Goal: Task Accomplishment & Management: Manage account settings

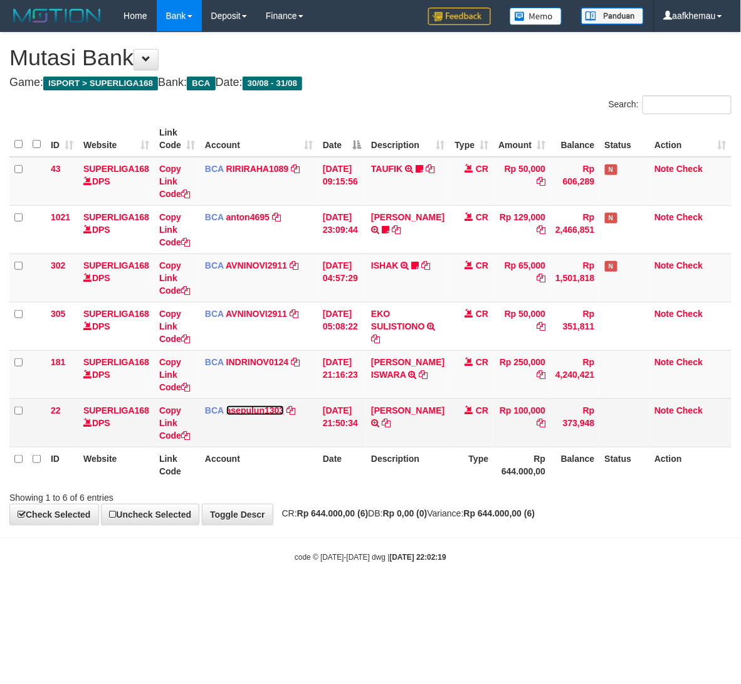
click at [268, 408] on link "asepulun1303" at bounding box center [255, 410] width 58 height 10
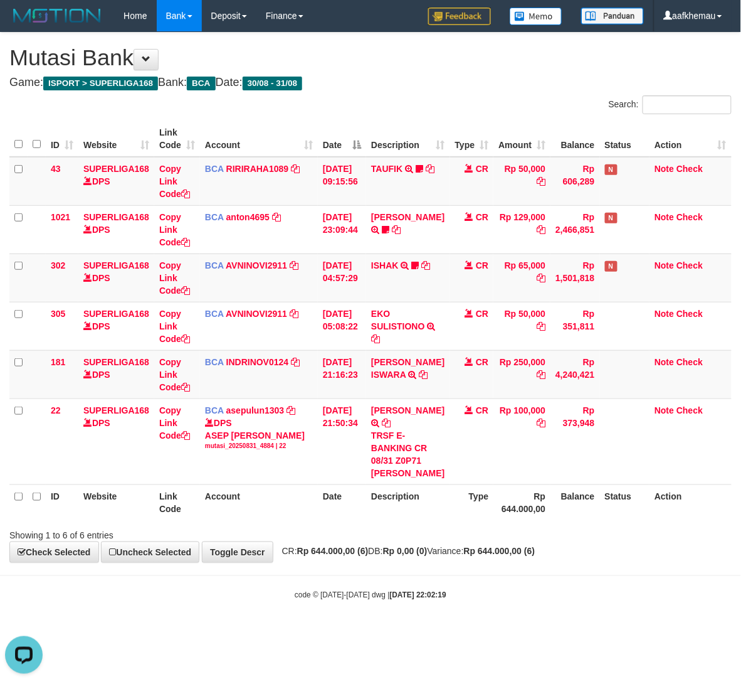
click at [447, 89] on div "**********" at bounding box center [370, 297] width 741 height 529
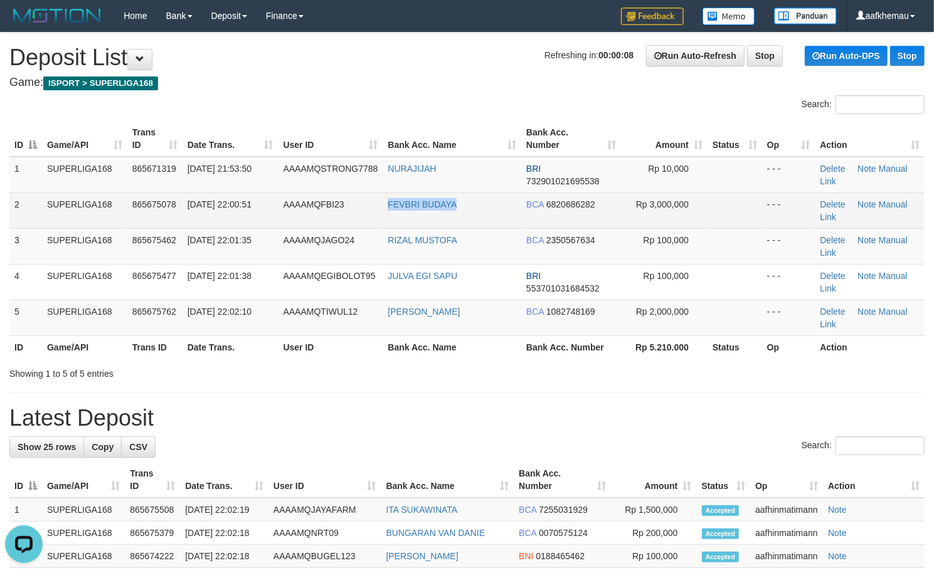
copy tr "FEVBRI BUDAYA"
drag, startPoint x: 449, startPoint y: 209, endPoint x: 380, endPoint y: 212, distance: 69.7
click at [380, 212] on tr "2 SUPERLIGA168 865675078 31/08/2025 22:00:51 AAAAMQFBI23 FEVBRI BUDAYA BCA 6820…" at bounding box center [466, 211] width 915 height 36
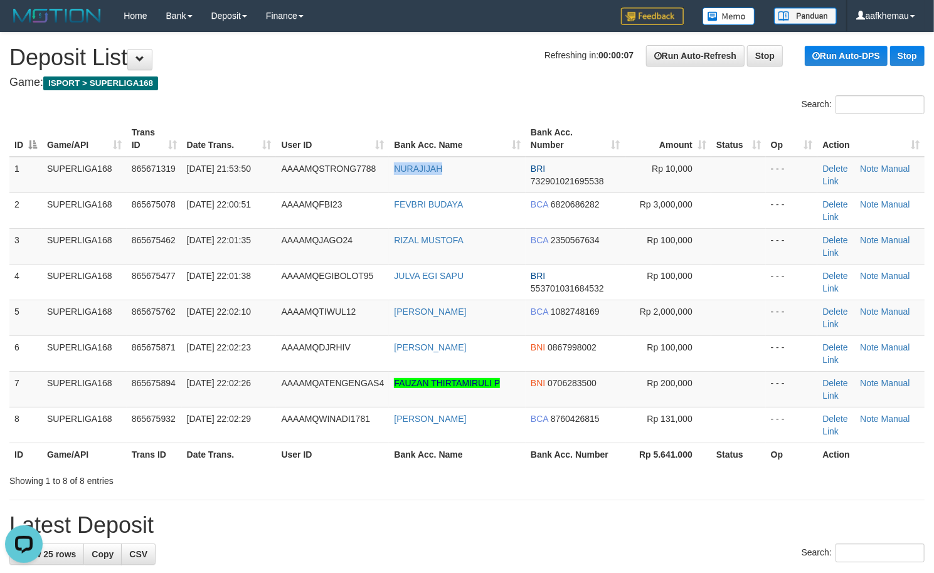
drag, startPoint x: 378, startPoint y: 179, endPoint x: 362, endPoint y: 134, distance: 47.8
click at [377, 184] on tr "1 SUPERLIGA168 865671319 31/08/2025 21:53:50 AAAAMQSTRONG7788 NURAJIJAH BRI 732…" at bounding box center [466, 175] width 915 height 36
drag, startPoint x: 435, startPoint y: 66, endPoint x: 435, endPoint y: 73, distance: 7.5
click at [435, 66] on h1 "Refreshing in: 00:00:00 Run Auto-Refresh Stop Run Auto-DPS Stop Deposit List" at bounding box center [466, 57] width 915 height 25
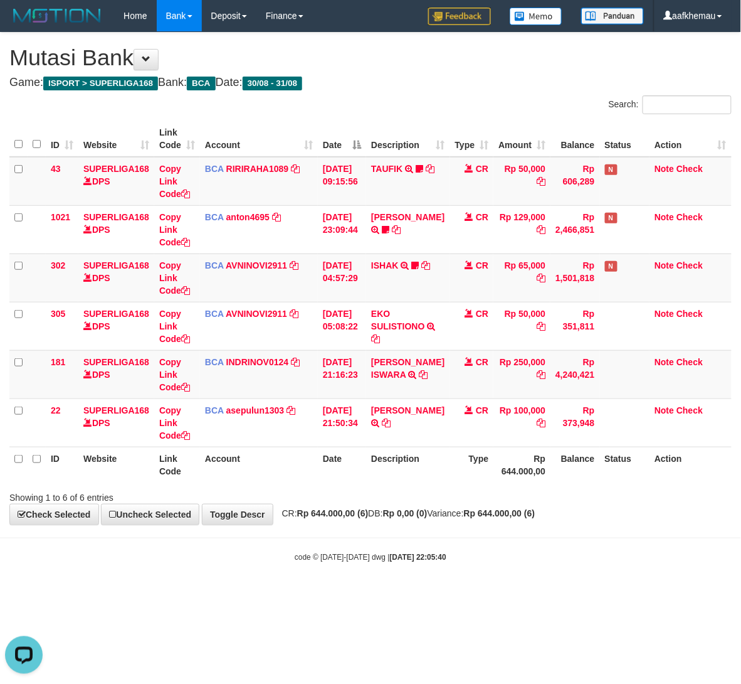
click at [502, 558] on div "code © 2012-2018 dwg | 2025/08/31 22:05:40" at bounding box center [370, 557] width 741 height 13
click at [503, 558] on div "code © 2012-2018 dwg | 2025/08/31 22:05:40" at bounding box center [370, 557] width 741 height 13
click at [518, 562] on div "code © 2012-2018 dwg | 2025/08/31 22:06:02" at bounding box center [370, 557] width 741 height 13
click at [536, 595] on body "Toggle navigation Home Bank Account List Load By Website Group [ISPORT] SUPERLI…" at bounding box center [370, 297] width 741 height 595
click at [534, 593] on body "Toggle navigation Home Bank Account List Load By Website Group [ISPORT] SUPERLI…" at bounding box center [370, 297] width 741 height 595
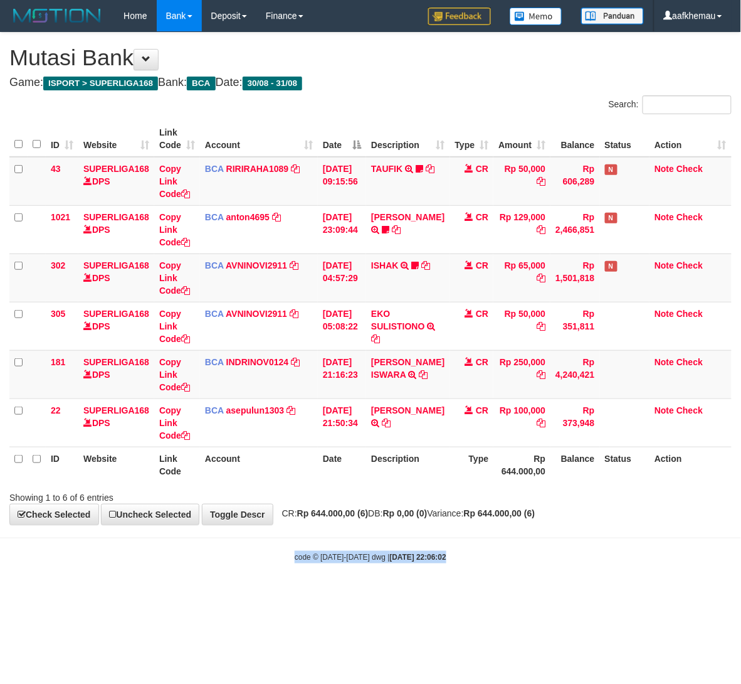
click at [534, 595] on body "Toggle navigation Home Bank Account List Load By Website Group [ISPORT] SUPERLI…" at bounding box center [370, 297] width 741 height 595
click at [535, 592] on body "Toggle navigation Home Bank Account List Load By Website Group [ISPORT] SUPERLI…" at bounding box center [370, 297] width 741 height 595
click at [414, 79] on h4 "Game: ISPORT > SUPERLIGA168 Bank: BCA Date: 30/08 - 31/08" at bounding box center [370, 83] width 723 height 13
drag, startPoint x: 475, startPoint y: 650, endPoint x: 475, endPoint y: 637, distance: 13.2
click at [477, 595] on html "Toggle navigation Home Bank Account List Load By Website Group [ISPORT] SUPERLI…" at bounding box center [370, 297] width 741 height 595
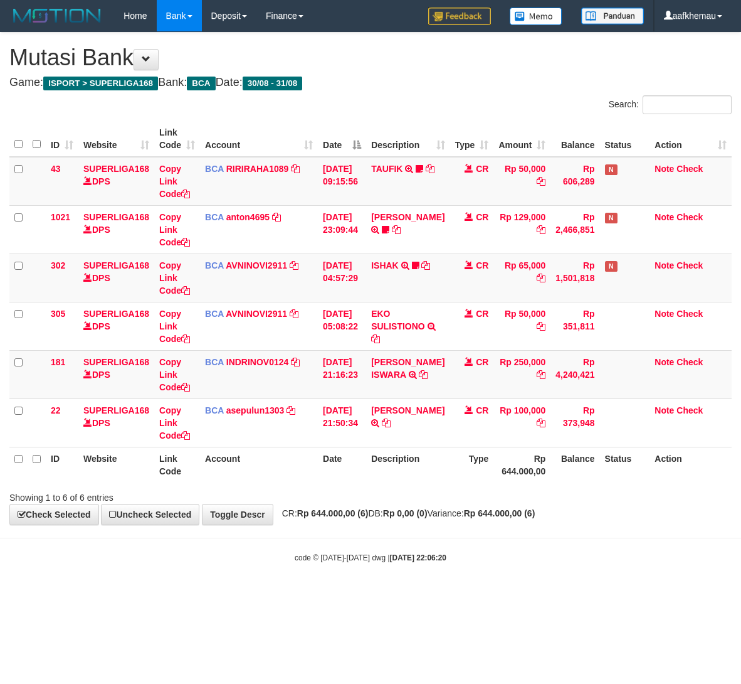
click at [567, 537] on body "Toggle navigation Home Bank Account List Load By Website Group [ISPORT] SUPERLI…" at bounding box center [370, 297] width 741 height 595
click at [507, 580] on body "Toggle navigation Home Bank Account List Load By Website Group [ISPORT] SUPERLI…" at bounding box center [370, 297] width 741 height 595
click at [506, 497] on div "Showing 1 to 6 of 6 entries" at bounding box center [370, 495] width 741 height 18
click at [565, 580] on body "Toggle navigation Home Bank Account List Load By Website Group [ISPORT] SUPERLI…" at bounding box center [370, 297] width 741 height 595
click at [509, 588] on body "Toggle navigation Home Bank Account List Load By Website Group [ISPORT] SUPERLI…" at bounding box center [370, 297] width 741 height 595
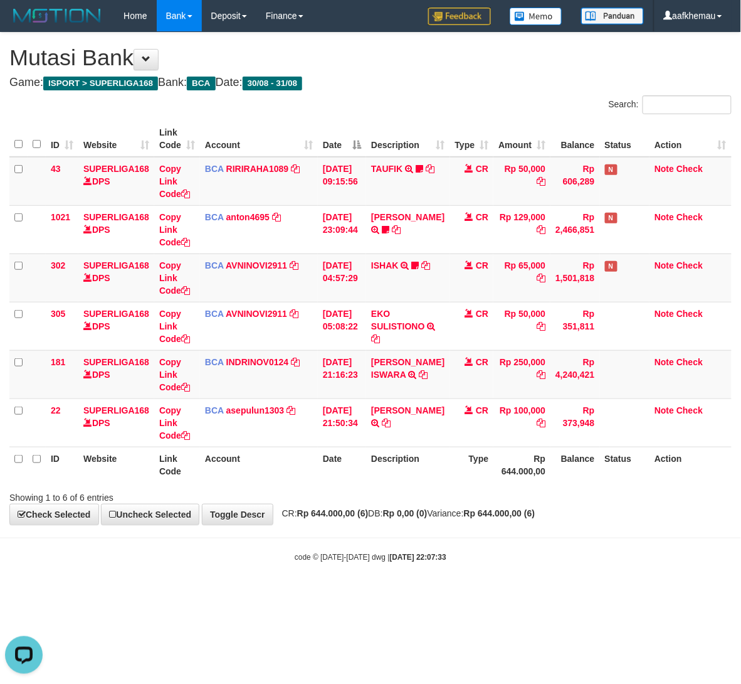
click at [509, 588] on body "Toggle navigation Home Bank Account List Load By Website Group [ISPORT] SUPERLI…" at bounding box center [370, 297] width 741 height 595
click at [509, 591] on body "Toggle navigation Home Bank Account List Load By Website Group [ISPORT] SUPERLI…" at bounding box center [370, 297] width 741 height 595
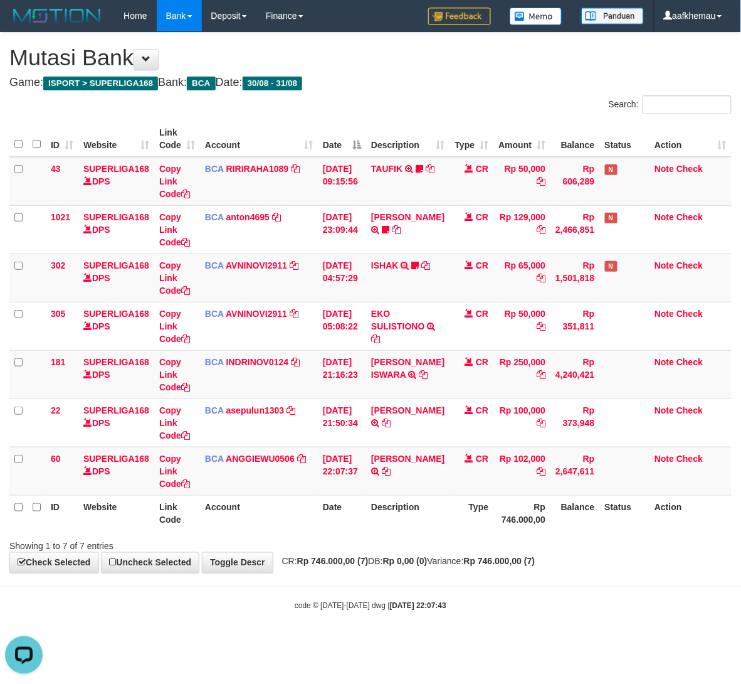
click at [380, 74] on div "**********" at bounding box center [370, 303] width 741 height 540
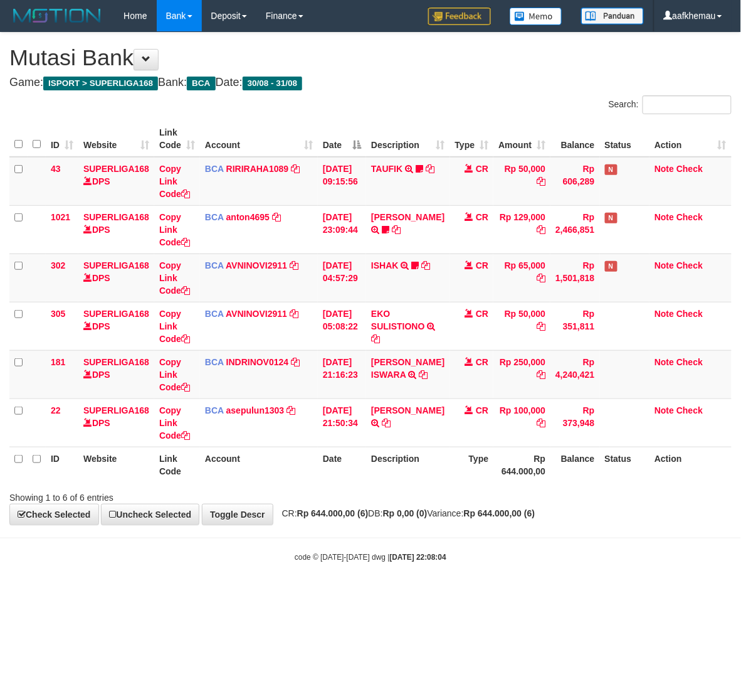
click at [535, 578] on body "Toggle navigation Home Bank Account List Load By Website Group [ISPORT] SUPERLI…" at bounding box center [370, 297] width 741 height 595
click at [535, 560] on div "code © 2012-2018 dwg | 2025/08/31 22:08:04" at bounding box center [370, 557] width 741 height 13
click at [492, 590] on body "Toggle navigation Home Bank Account List Load By Website Group [ISPORT] SUPERLI…" at bounding box center [370, 297] width 741 height 595
click at [492, 583] on body "Toggle navigation Home Bank Account List Load By Website Group [ISPORT] SUPERLI…" at bounding box center [370, 297] width 741 height 595
click at [505, 575] on body "Toggle navigation Home Bank Account List Load By Website Group [ISPORT] SUPERLI…" at bounding box center [370, 297] width 741 height 595
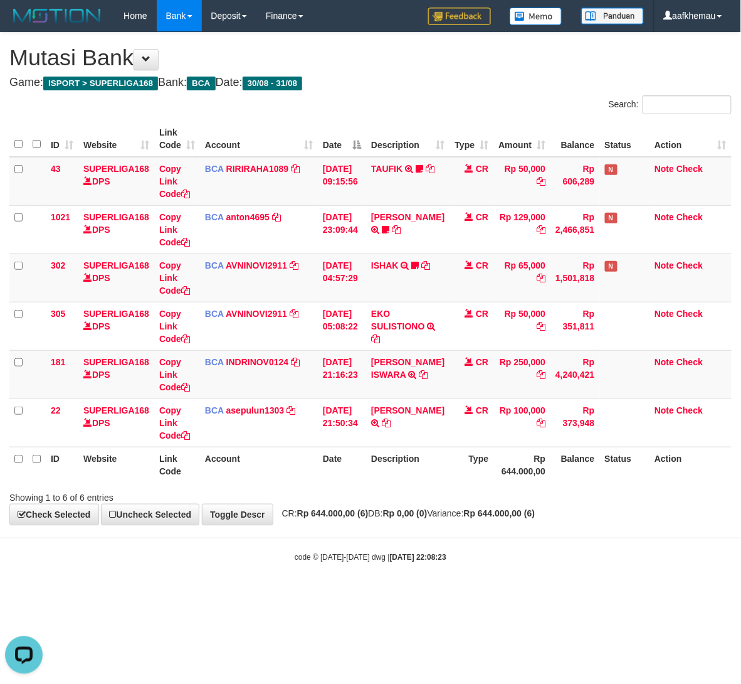
drag, startPoint x: 630, startPoint y: 453, endPoint x: 597, endPoint y: 458, distance: 33.6
click at [608, 458] on th "Status" at bounding box center [625, 465] width 50 height 36
drag, startPoint x: 422, startPoint y: 91, endPoint x: 415, endPoint y: 96, distance: 9.0
click at [415, 96] on div "**********" at bounding box center [370, 279] width 741 height 492
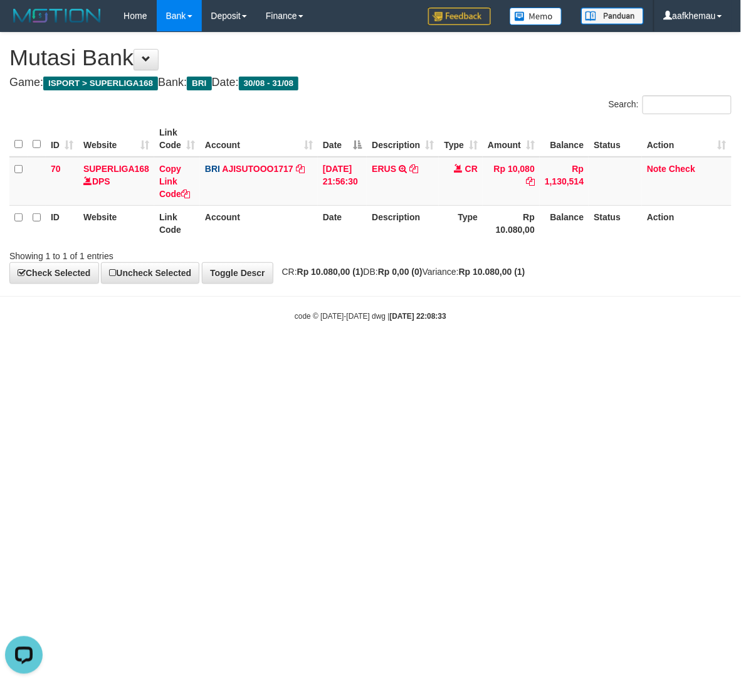
click at [453, 353] on html "Toggle navigation Home Bank Account List Load By Website Group [ISPORT] SUPERLI…" at bounding box center [370, 176] width 741 height 353
click at [447, 353] on html "Toggle navigation Home Bank Account List Load By Website Group [ISPORT] SUPERLI…" at bounding box center [370, 176] width 741 height 353
click at [448, 353] on html "Toggle navigation Home Bank Account List Load By Website Group [ISPORT] SUPERLI…" at bounding box center [370, 176] width 741 height 353
drag, startPoint x: 447, startPoint y: 396, endPoint x: 437, endPoint y: 400, distance: 10.5
click at [437, 353] on html "Toggle navigation Home Bank Account List Load By Website Group [ISPORT] SUPERLI…" at bounding box center [370, 176] width 741 height 353
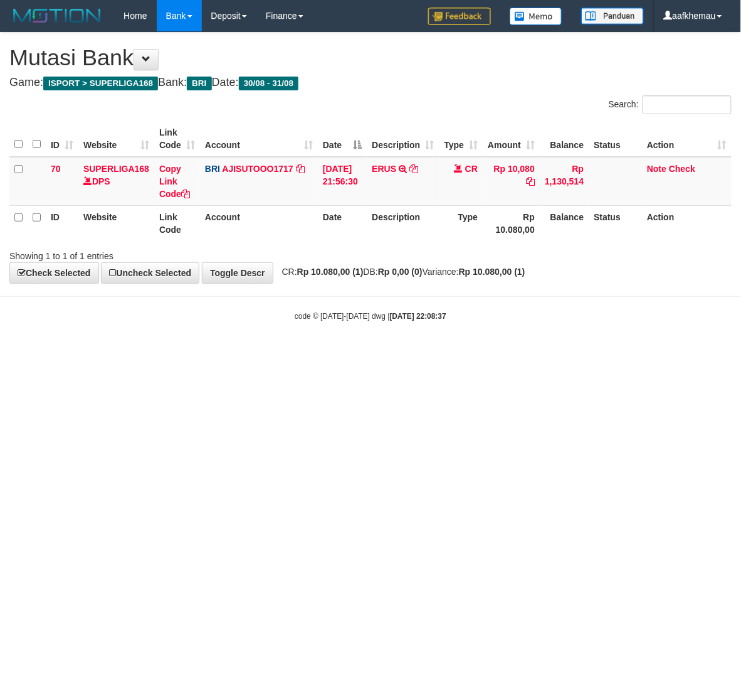
click at [437, 353] on html "Toggle navigation Home Bank Account List Load By Website Group [ISPORT] SUPERLI…" at bounding box center [370, 176] width 741 height 353
drag, startPoint x: 317, startPoint y: 477, endPoint x: 307, endPoint y: 484, distance: 11.7
click at [307, 353] on html "Toggle navigation Home Bank Account List Load By Website Group [ISPORT] SUPERLI…" at bounding box center [370, 176] width 741 height 353
click at [304, 353] on html "Toggle navigation Home Bank Account List Load By Website Group [ISPORT] SUPERLI…" at bounding box center [370, 176] width 741 height 353
click at [272, 353] on html "Toggle navigation Home Bank Account List Load By Website Group [ISPORT] SUPERLI…" at bounding box center [370, 176] width 741 height 353
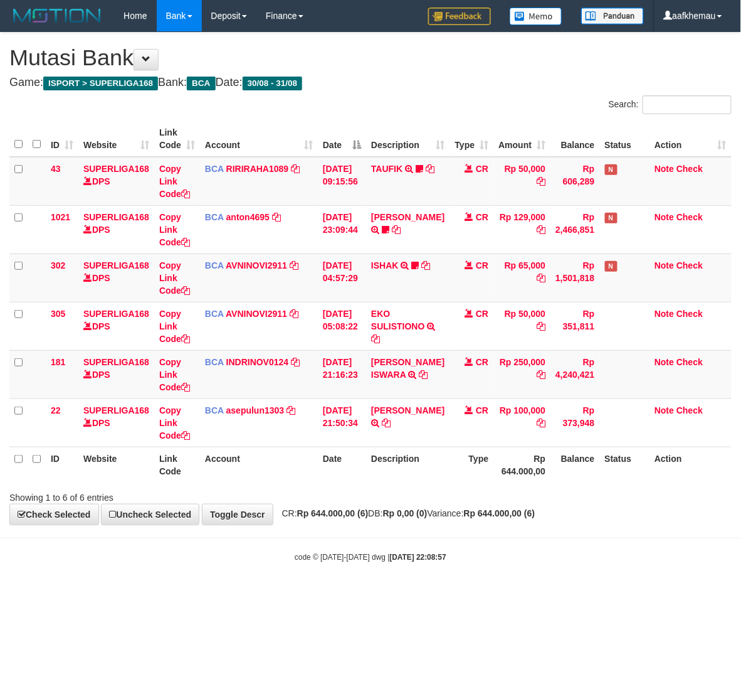
click at [401, 504] on div "**********" at bounding box center [370, 279] width 741 height 492
click at [419, 538] on hr at bounding box center [370, 538] width 741 height 1
click at [427, 533] on body "Toggle navigation Home Bank Account List Load By Website Group [ISPORT] SUPERLI…" at bounding box center [370, 297] width 741 height 595
click at [447, 595] on html "Toggle navigation Home Bank Account List Load By Website Group [ISPORT] SUPERLI…" at bounding box center [370, 297] width 741 height 595
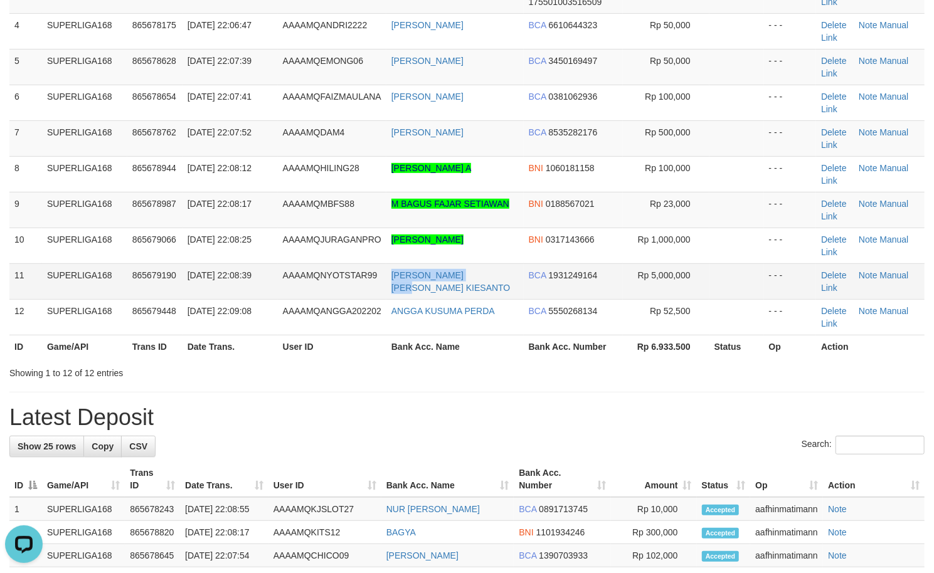
copy link "[PERSON_NAME] [PERSON_NAME] KIESANTO"
drag, startPoint x: 463, startPoint y: 296, endPoint x: 393, endPoint y: 287, distance: 70.8
click at [393, 287] on td "ALAN DINO KIESANTO" at bounding box center [454, 281] width 137 height 36
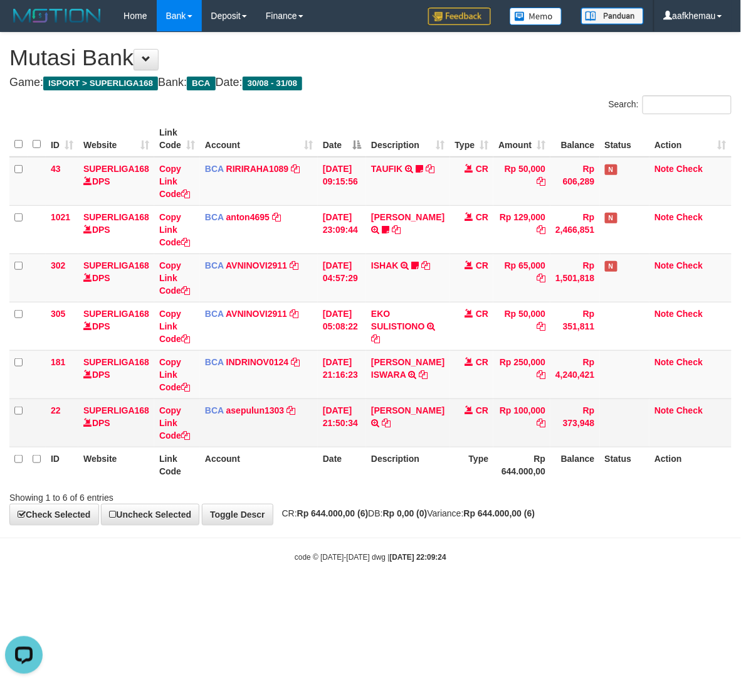
click at [213, 410] on span "BCA" at bounding box center [214, 410] width 19 height 10
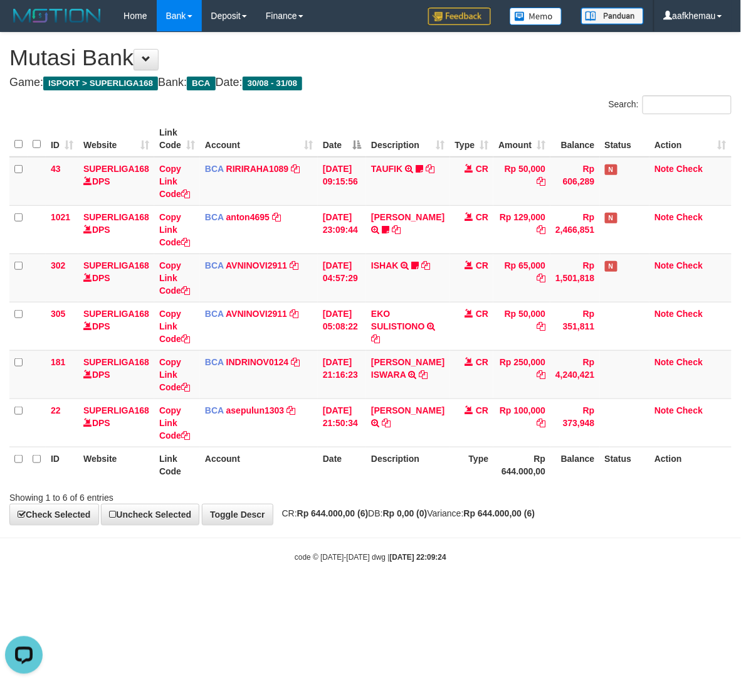
click at [390, 562] on strong "2025/08/31 22:09:24" at bounding box center [418, 557] width 56 height 9
click at [390, 501] on div "Showing 1 to 6 of 6 entries" at bounding box center [370, 495] width 741 height 18
click at [492, 570] on body "Toggle navigation Home Bank Account List Load By Website Group [ISPORT] SUPERLI…" at bounding box center [370, 297] width 741 height 595
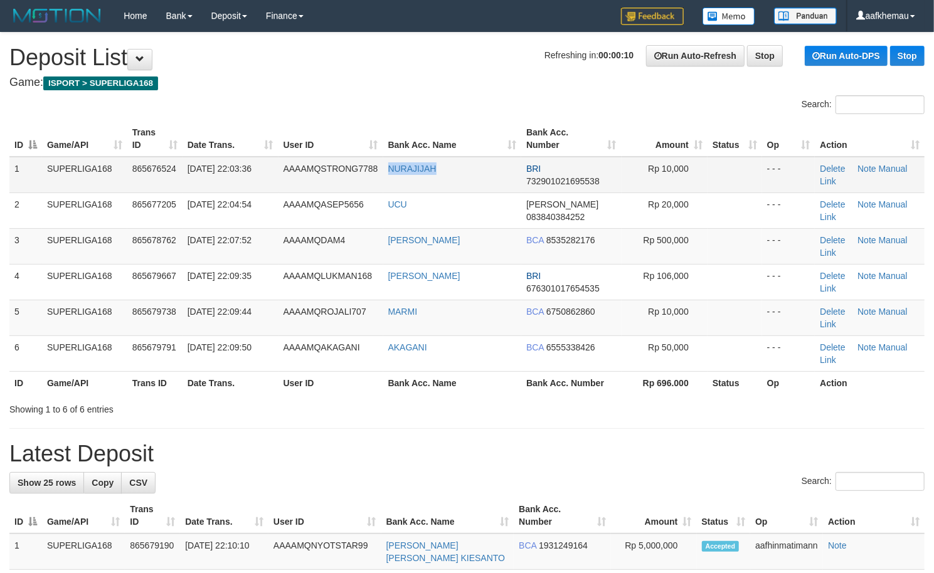
copy tr "NURAJIJAH"
drag, startPoint x: 388, startPoint y: 176, endPoint x: 376, endPoint y: 176, distance: 11.3
click at [376, 176] on tr "1 SUPERLIGA168 865676524 31/08/2025 22:03:36 AAAAMQSTRONG7788 NURAJIJAH BRI 732…" at bounding box center [466, 175] width 915 height 36
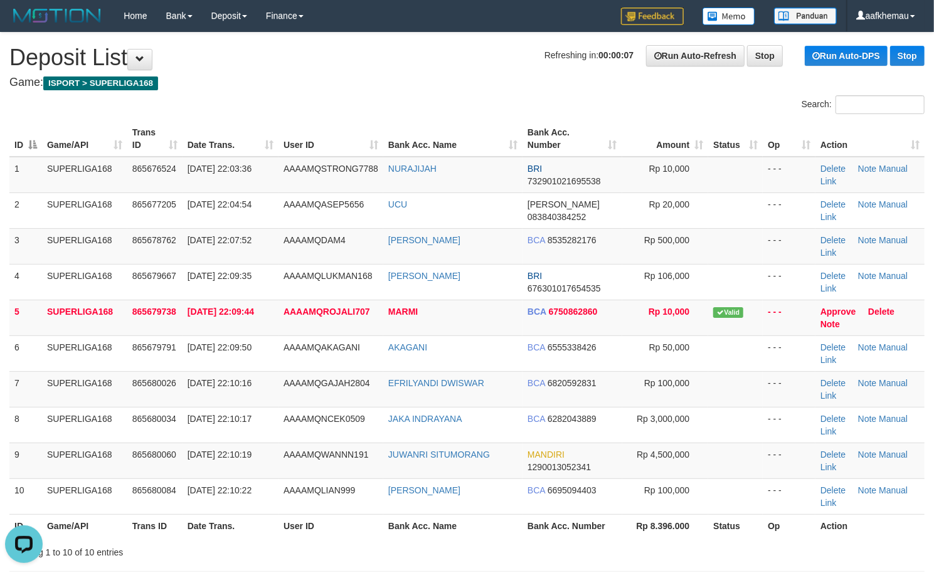
click at [324, 56] on h1 "Refreshing in: 00:00:07 Run Auto-Refresh Stop Run Auto-DPS Stop Deposit List" at bounding box center [466, 57] width 915 height 25
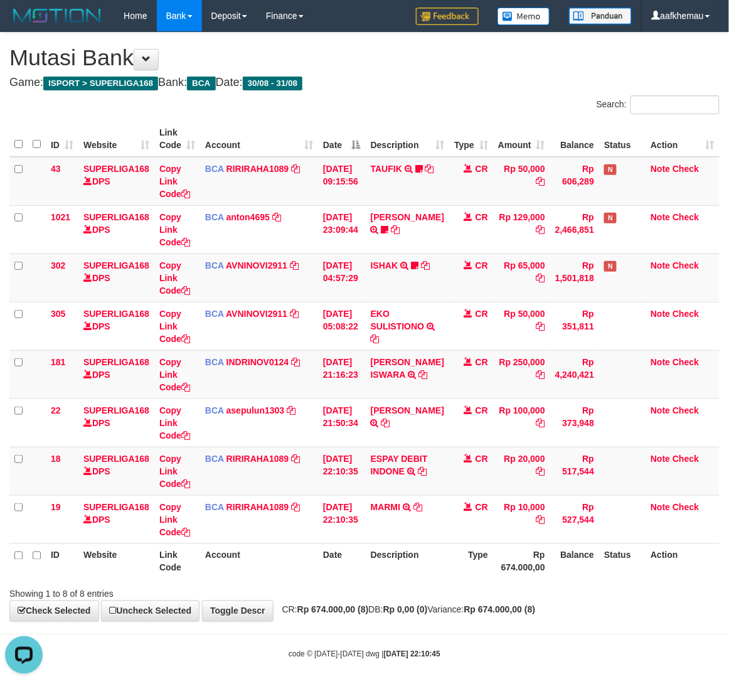
click at [392, 621] on div "**********" at bounding box center [364, 327] width 729 height 588
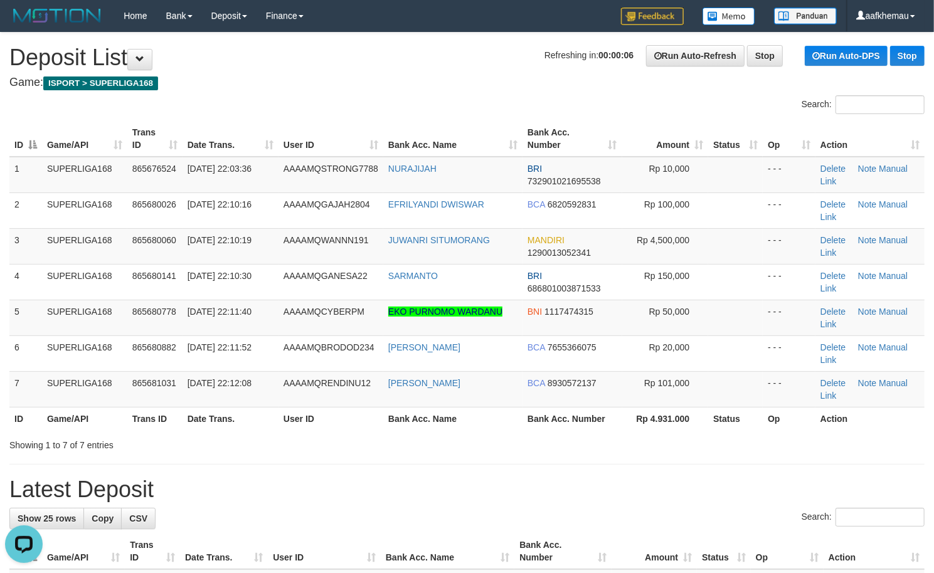
click at [397, 79] on h4 "Game: ISPORT > SUPERLIGA168" at bounding box center [466, 83] width 915 height 13
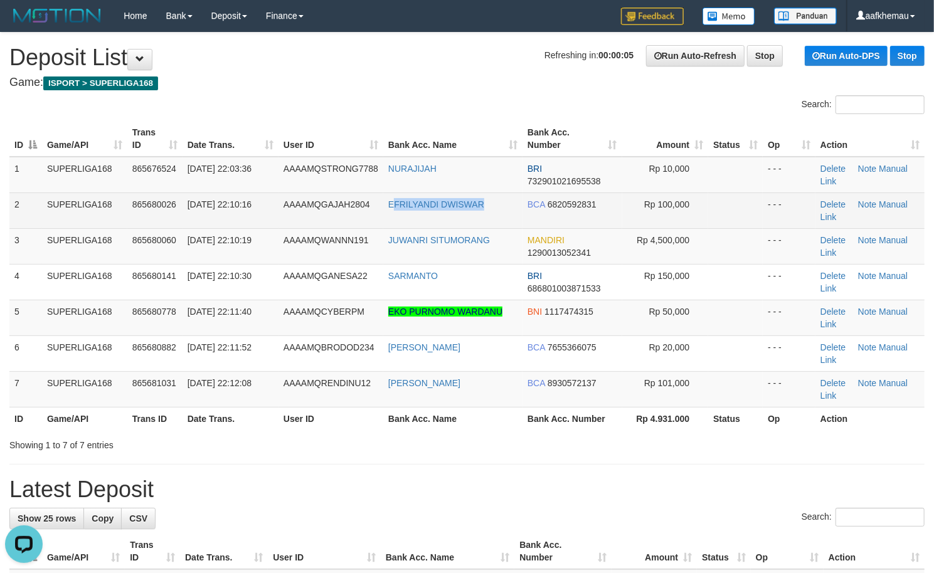
copy link "FRILYANDI DWISWAR"
drag, startPoint x: 496, startPoint y: 206, endPoint x: 393, endPoint y: 211, distance: 103.0
click at [393, 211] on td "EFRILYANDI DWISWAR" at bounding box center [452, 211] width 139 height 36
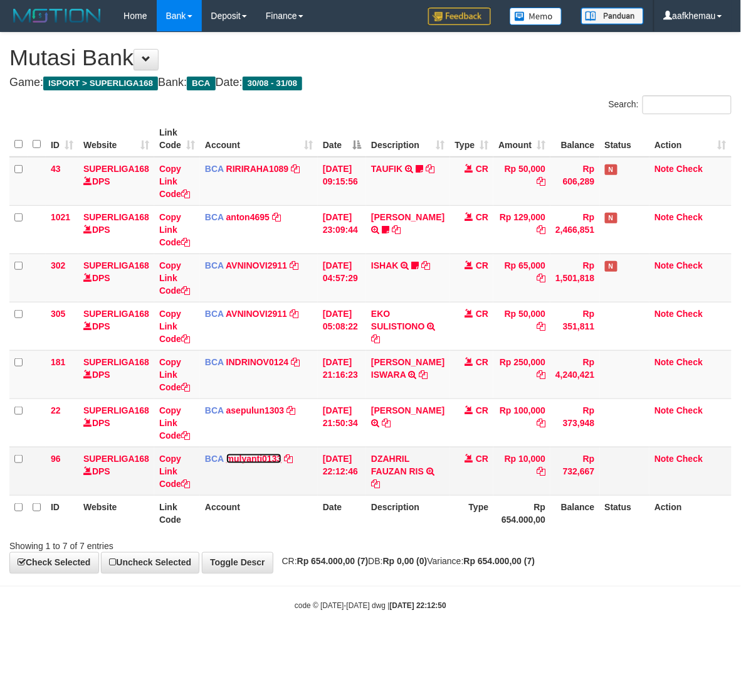
click at [242, 454] on link "mulyanti0133" at bounding box center [254, 459] width 56 height 10
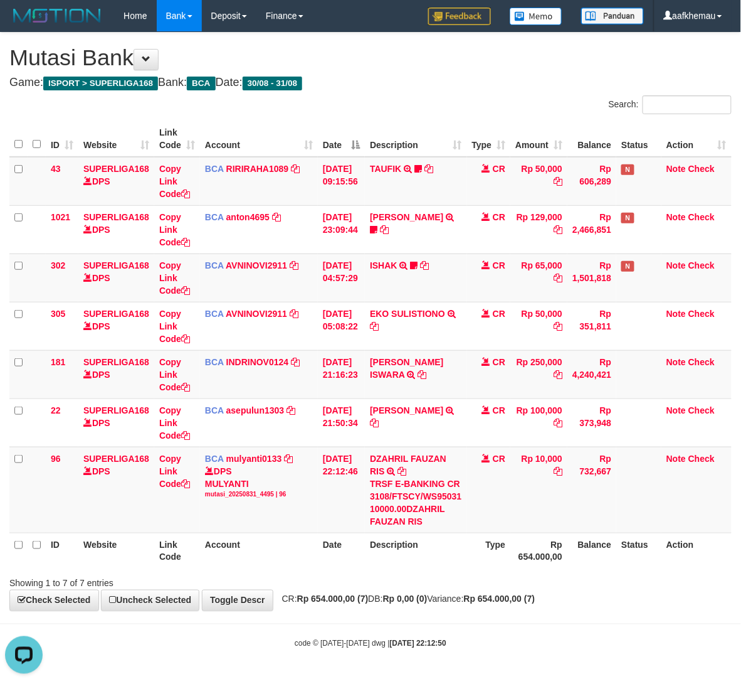
click at [527, 562] on th "Rp 654.000,00" at bounding box center [539, 551] width 57 height 36
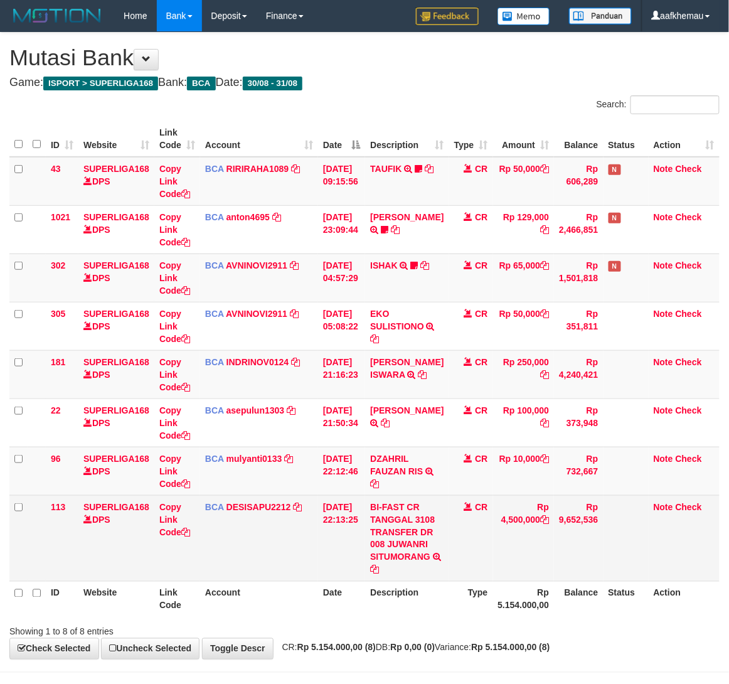
click at [533, 566] on td "Rp 4,500,000" at bounding box center [523, 538] width 61 height 86
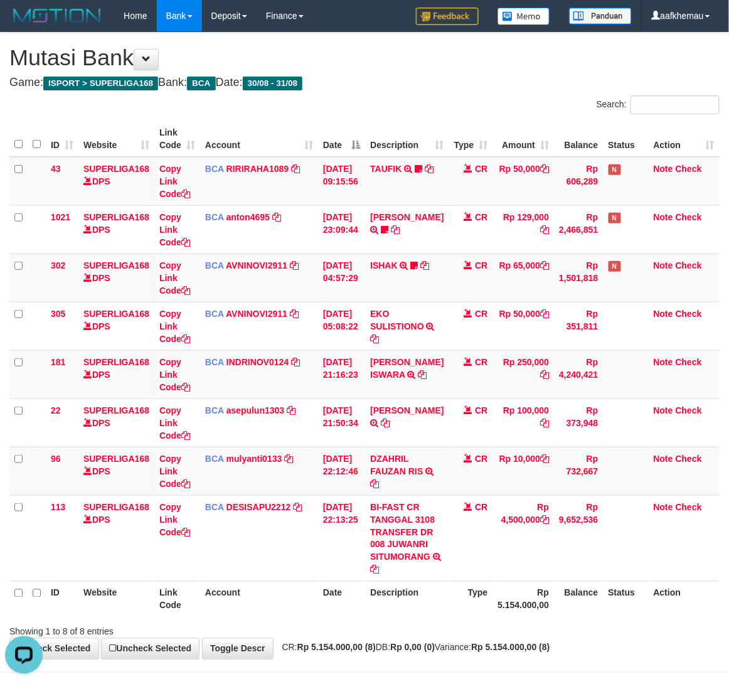
click at [590, 617] on th "Balance" at bounding box center [578, 599] width 49 height 36
click at [460, 108] on div "Search:" at bounding box center [547, 106] width 346 height 22
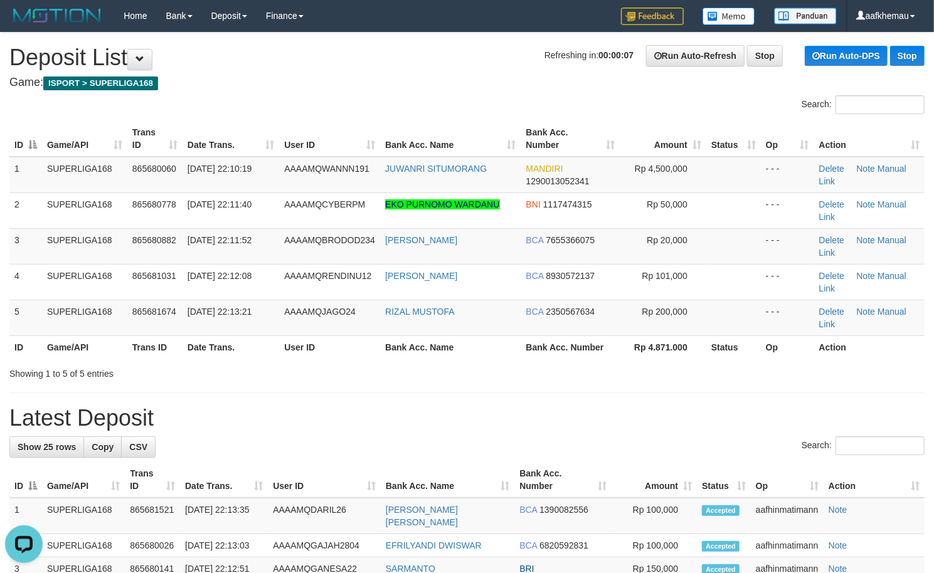
click at [493, 50] on h1 "Refreshing in: 00:00:07 Run Auto-Refresh Stop Run Auto-DPS Stop Deposit List" at bounding box center [466, 57] width 915 height 25
click at [411, 54] on h1 "Refreshing in: 00:00:07 Run Auto-Refresh Stop Run Auto-DPS Stop Deposit List" at bounding box center [466, 57] width 915 height 25
click at [395, 50] on h1 "Refreshing in: 00:00:03 Run Auto-Refresh Stop Run Auto-DPS Stop Deposit List" at bounding box center [466, 57] width 915 height 25
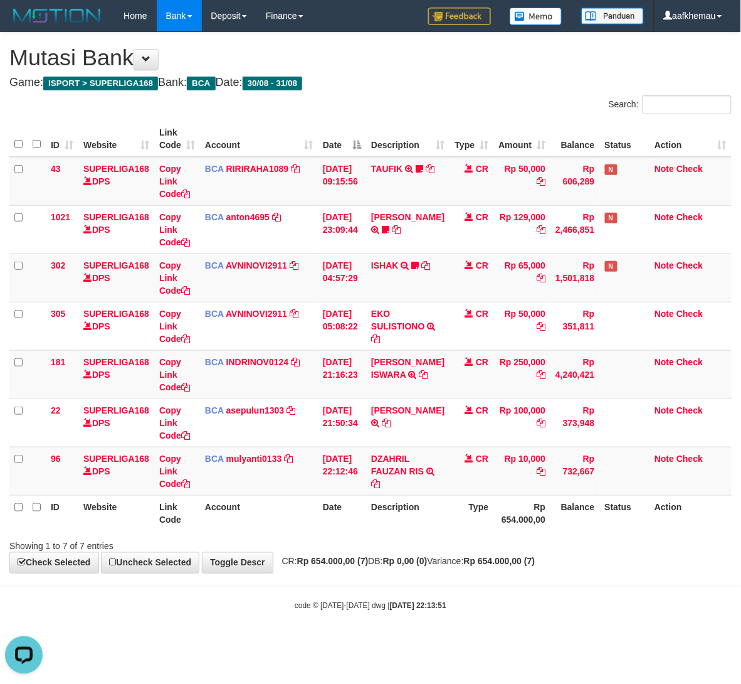
click at [383, 93] on div "**********" at bounding box center [370, 303] width 741 height 540
click at [526, 81] on h4 "Game: ISPORT > SUPERLIGA168 Bank: BCA Date: 30/08 - 31/08" at bounding box center [370, 83] width 723 height 13
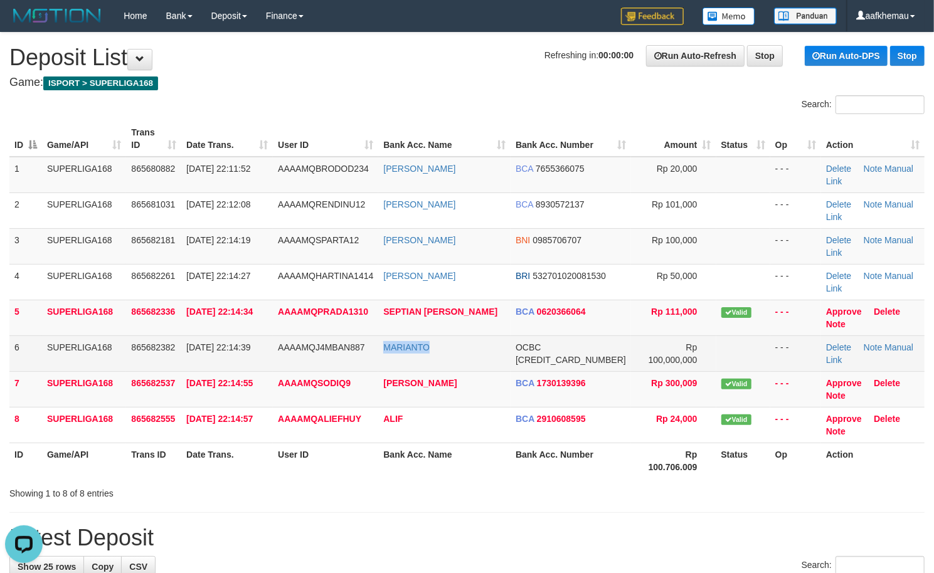
copy tr "MARIANTO"
drag, startPoint x: 474, startPoint y: 354, endPoint x: 380, endPoint y: 355, distance: 94.7
click at [380, 355] on tr "6 SUPERLIGA168 865682382 31/08/2025 22:14:39 AAAAMQJ4MBAN887 MARIANTO OCBC 6938…" at bounding box center [466, 354] width 915 height 36
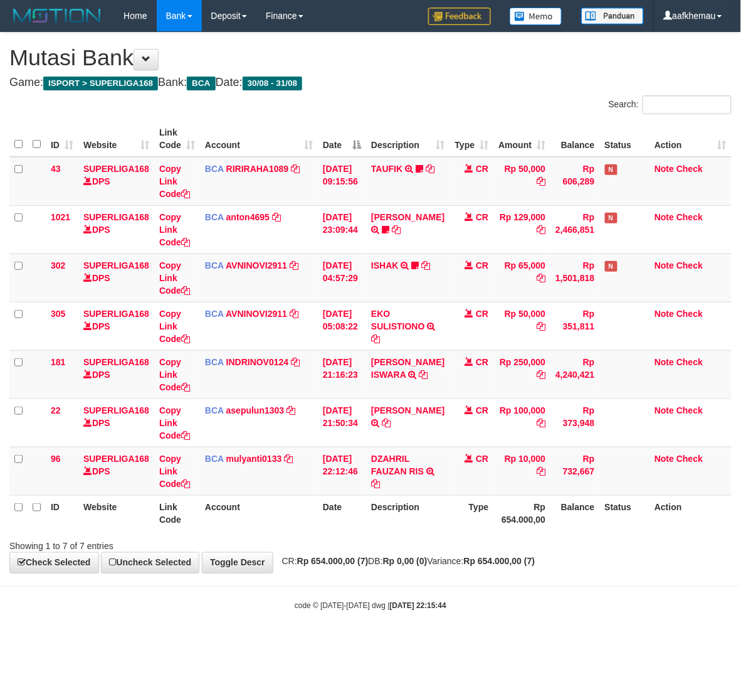
click at [576, 560] on div "**********" at bounding box center [370, 303] width 741 height 540
click at [576, 558] on div "**********" at bounding box center [370, 303] width 741 height 540
click at [526, 92] on div "**********" at bounding box center [370, 303] width 741 height 540
drag, startPoint x: 536, startPoint y: 593, endPoint x: 538, endPoint y: 586, distance: 7.8
click at [536, 593] on body "Toggle navigation Home Bank Account List Load By Website Group [ISPORT] SUPERLI…" at bounding box center [370, 321] width 741 height 643
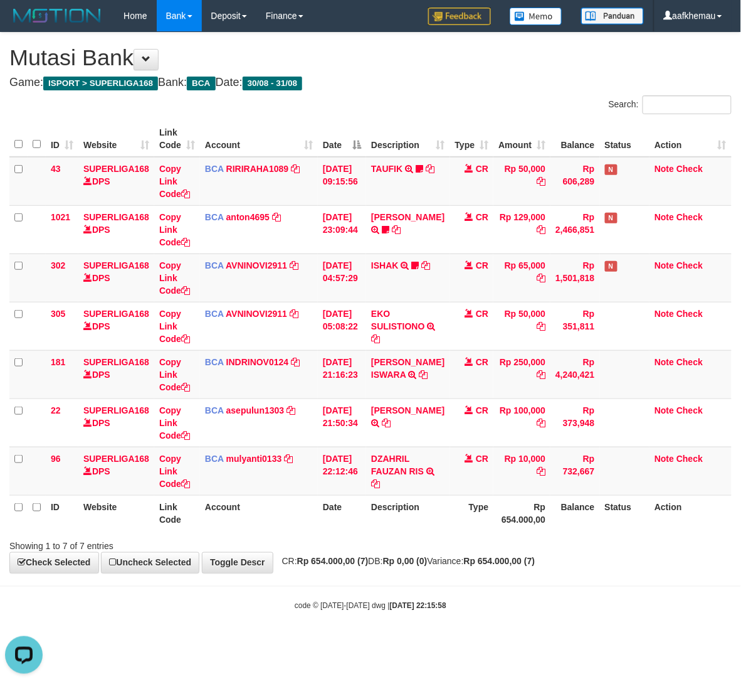
click at [418, 78] on h4 "Game: ISPORT > SUPERLIGA168 Bank: BCA Date: 30/08 - 31/08" at bounding box center [370, 83] width 723 height 13
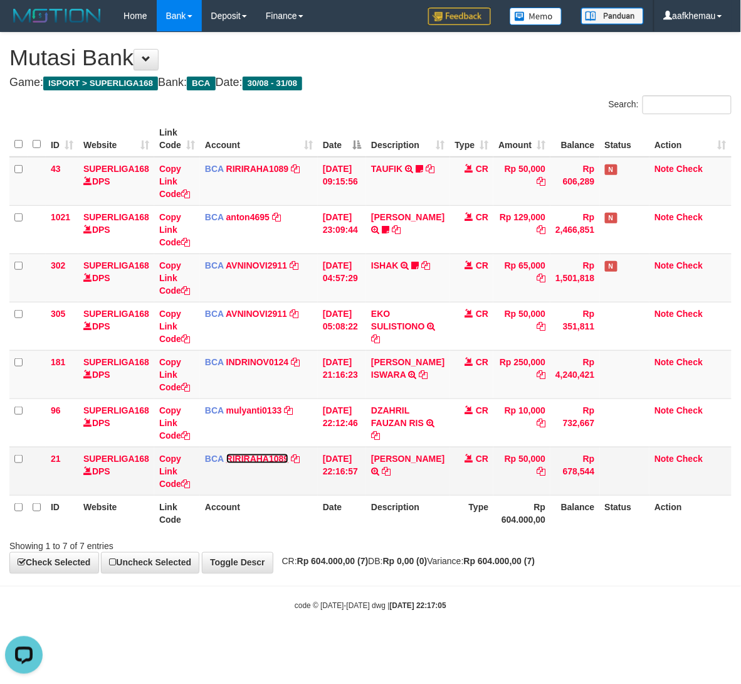
click at [261, 454] on link "RIRIRAHA1089" at bounding box center [257, 459] width 63 height 10
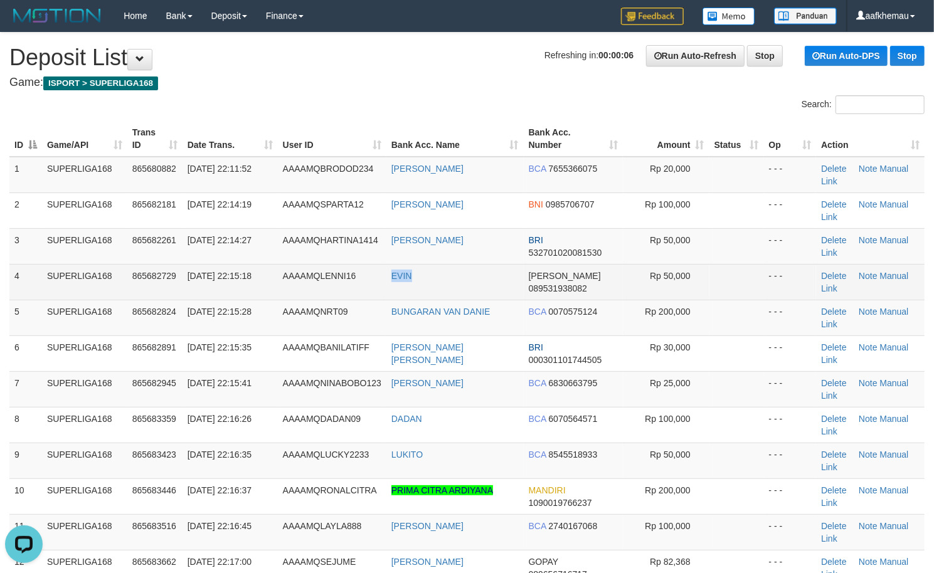
copy link "EVIN"
drag, startPoint x: 435, startPoint y: 276, endPoint x: 393, endPoint y: 282, distance: 42.5
click at [393, 282] on td "EVIN" at bounding box center [454, 282] width 137 height 36
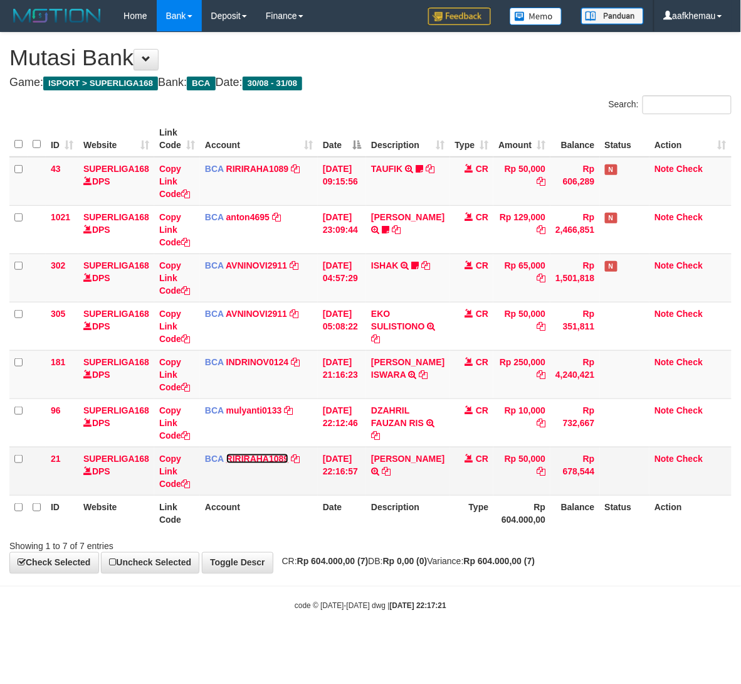
click at [239, 460] on link "RIRIRAHA1089" at bounding box center [257, 459] width 63 height 10
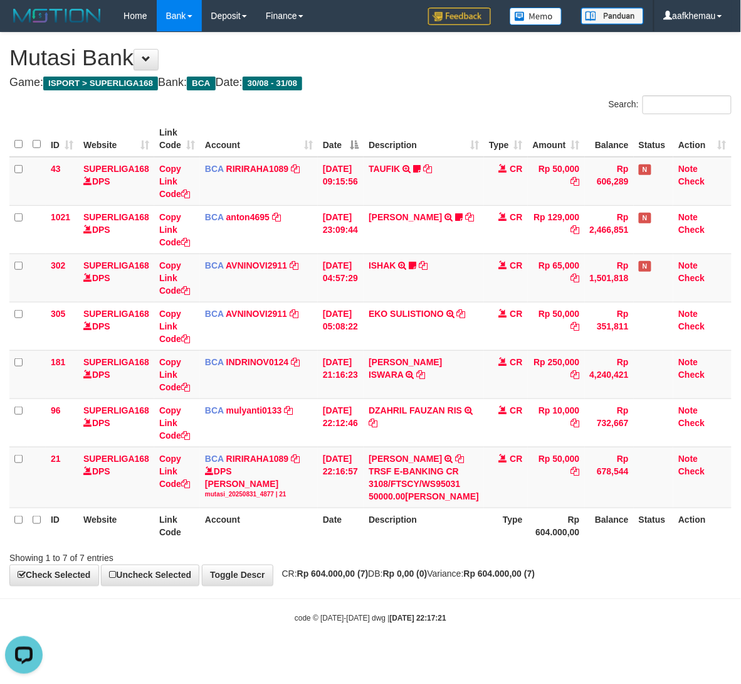
click at [475, 562] on div "Showing 1 to 7 of 7 entries" at bounding box center [370, 556] width 741 height 18
click at [491, 540] on th "Type" at bounding box center [506, 525] width 44 height 36
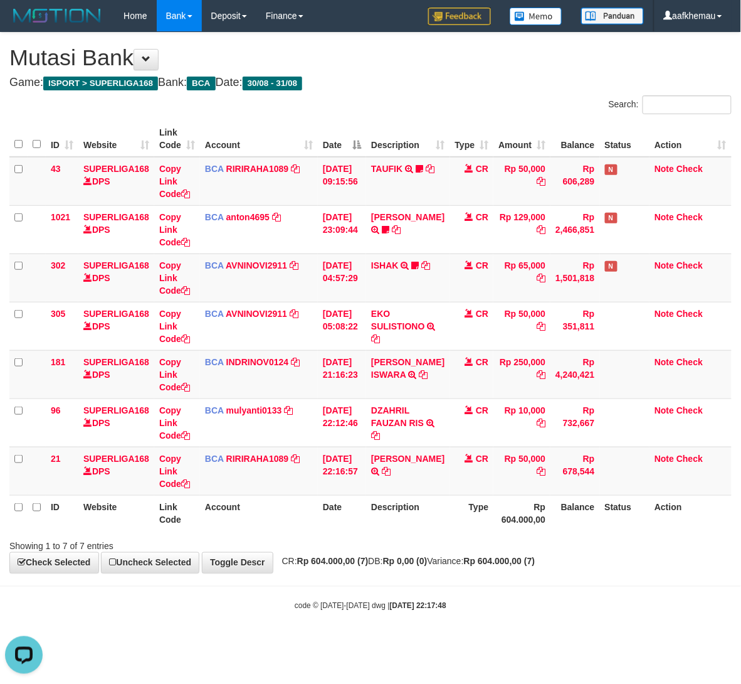
click at [540, 585] on body "Toggle navigation Home Bank Account List Load By Website Group [ISPORT] SUPERLI…" at bounding box center [370, 321] width 741 height 643
click at [277, 452] on td "BCA RIRIRAHA1089 DPS RIRI RAHAYU mutasi_20250831_4877 | 21 mutasi_20250831_4877…" at bounding box center [259, 471] width 118 height 48
click at [272, 454] on link "RIRIRAHA1089" at bounding box center [257, 459] width 63 height 10
drag, startPoint x: 493, startPoint y: 563, endPoint x: 477, endPoint y: 551, distance: 20.2
click at [480, 555] on div "**********" at bounding box center [370, 303] width 741 height 540
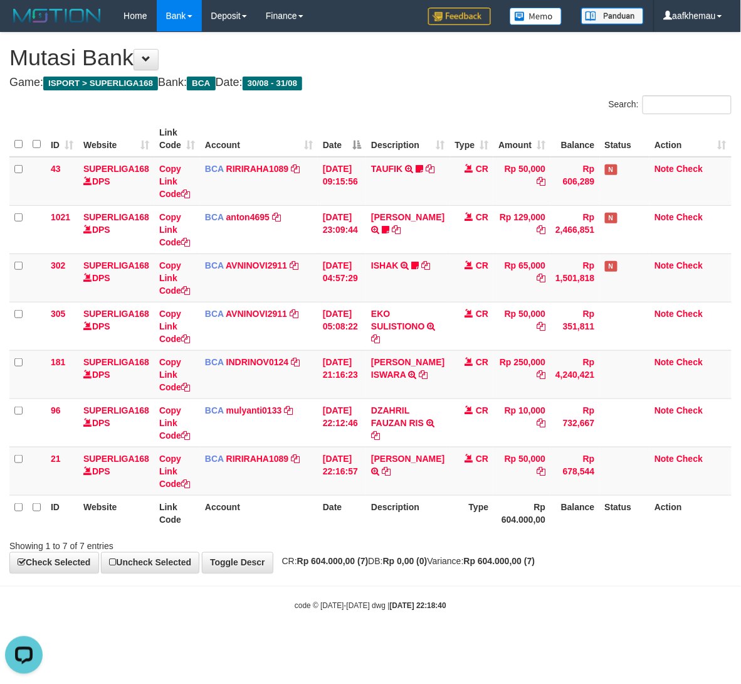
click at [477, 557] on div "**********" at bounding box center [370, 303] width 741 height 540
drag, startPoint x: 520, startPoint y: 575, endPoint x: 510, endPoint y: 580, distance: 11.0
click at [519, 576] on body "Toggle navigation Home Bank Account List Load By Website Group [ISPORT] SUPERLI…" at bounding box center [370, 321] width 741 height 643
click at [510, 578] on body "Toggle navigation Home Bank Account List Load By Website Group [ISPORT] SUPERLI…" at bounding box center [370, 321] width 741 height 643
click at [511, 578] on body "Toggle navigation Home Bank Account List Load By Website Group [ISPORT] SUPERLI…" at bounding box center [370, 321] width 741 height 643
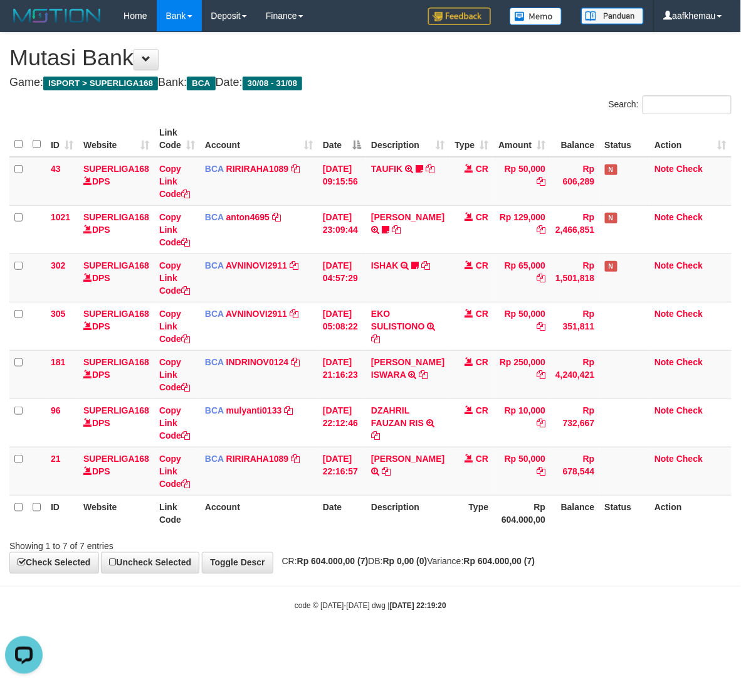
click at [473, 608] on div "code © 2012-2018 dwg | 2025/08/31 22:19:20" at bounding box center [370, 605] width 741 height 13
click at [401, 528] on th "Description" at bounding box center [407, 513] width 83 height 36
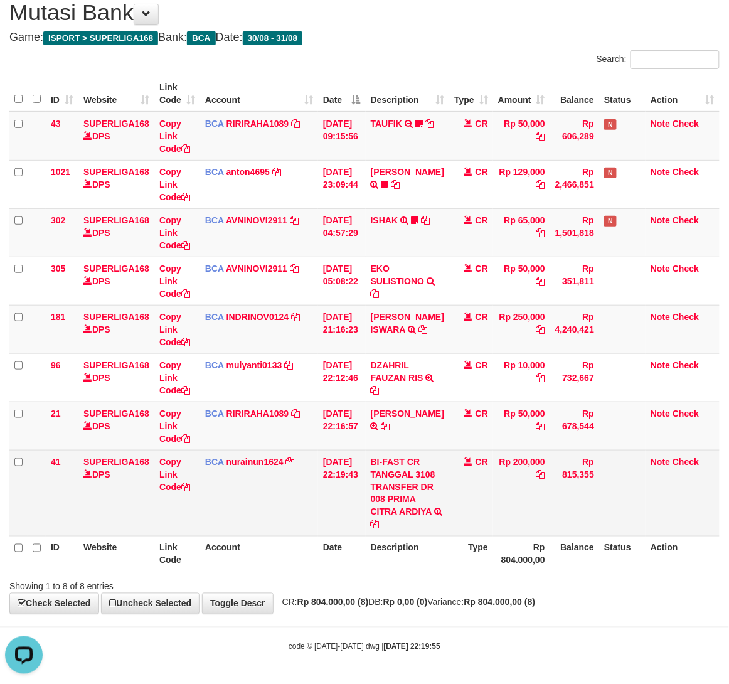
click at [417, 503] on td "BI-FAST CR TANGGAL 3108 TRANSFER DR 008 PRIMA CITRA ARDIYA BI-FAST CR TANGGAL :…" at bounding box center [407, 493] width 83 height 86
click at [400, 482] on link "BI-FAST CR TANGGAL 3108 TRANSFER DR 008 PRIMA CITRA ARDIYA" at bounding box center [403, 487] width 65 height 60
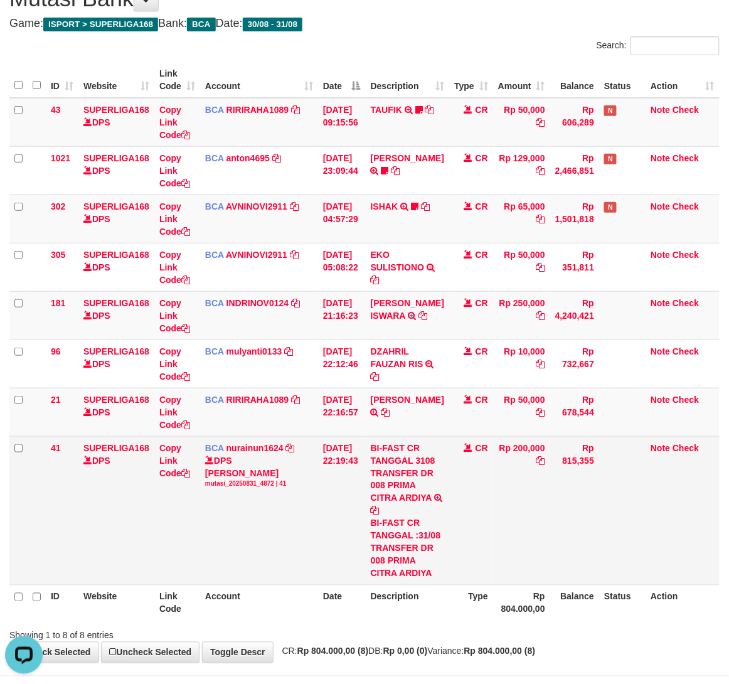
click at [427, 580] on div "BI-FAST CR TANGGAL :31/08 TRANSFER DR 008 PRIMA CITRA ARDIYA" at bounding box center [407, 548] width 73 height 63
copy div "PRIMA"
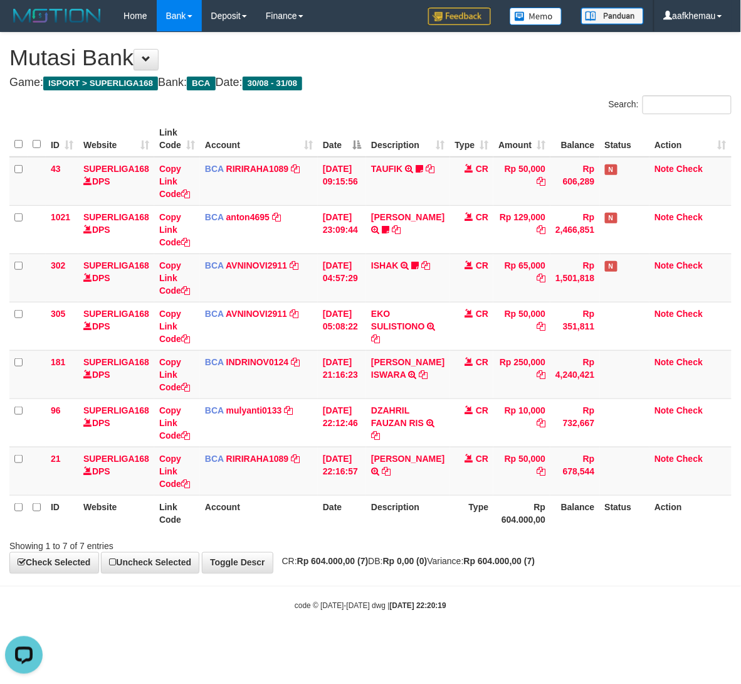
click at [437, 73] on div "**********" at bounding box center [370, 303] width 741 height 540
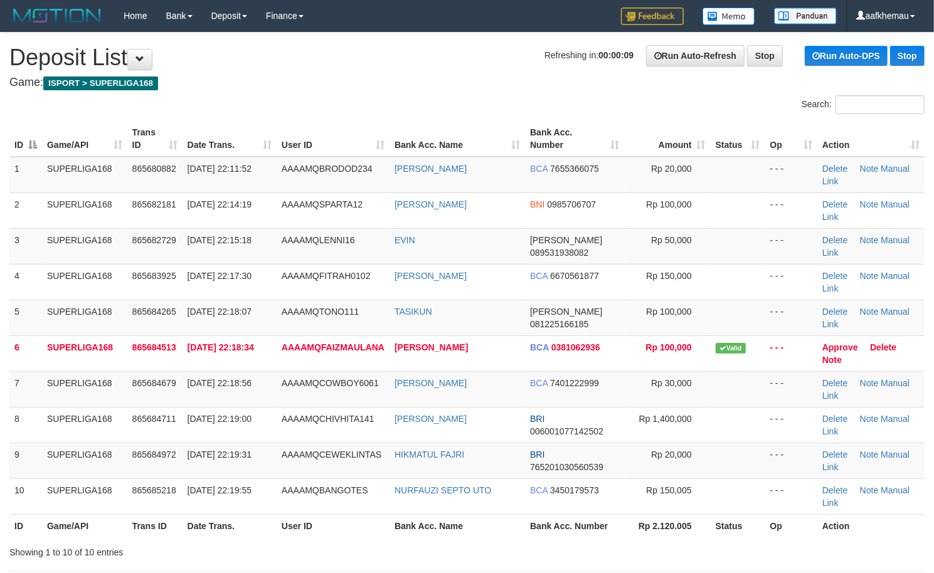
click at [544, 58] on span "Refreshing in: 00:00:09" at bounding box center [588, 55] width 89 height 10
click at [450, 70] on h1 "Refreshing in: 00:00:08 Run Auto-Refresh Stop Run Auto-DPS Stop Deposit List" at bounding box center [466, 57] width 915 height 25
click at [389, 87] on h4 "Game: ISPORT > SUPERLIGA168" at bounding box center [466, 83] width 915 height 13
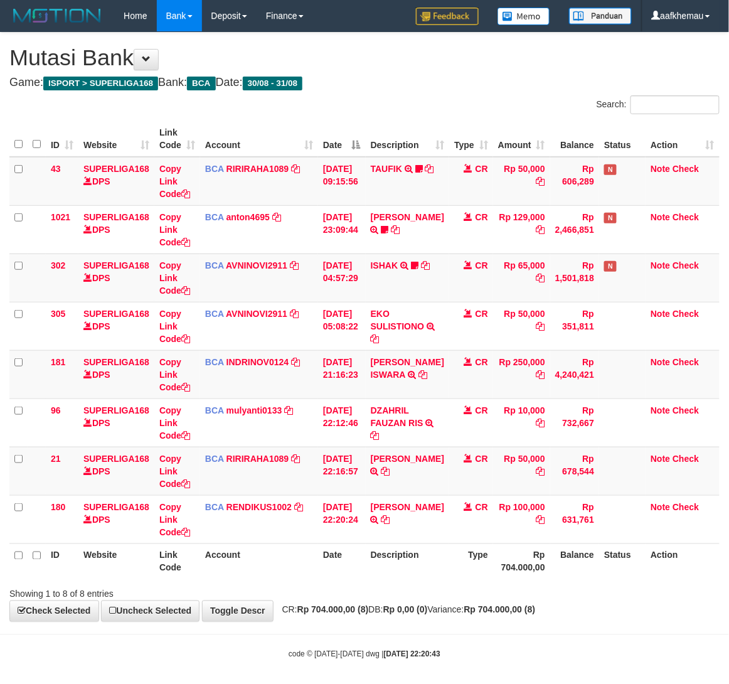
click at [484, 577] on th "Type" at bounding box center [471, 561] width 44 height 36
click at [603, 587] on div "Showing 1 to 8 of 8 entries" at bounding box center [364, 592] width 729 height 18
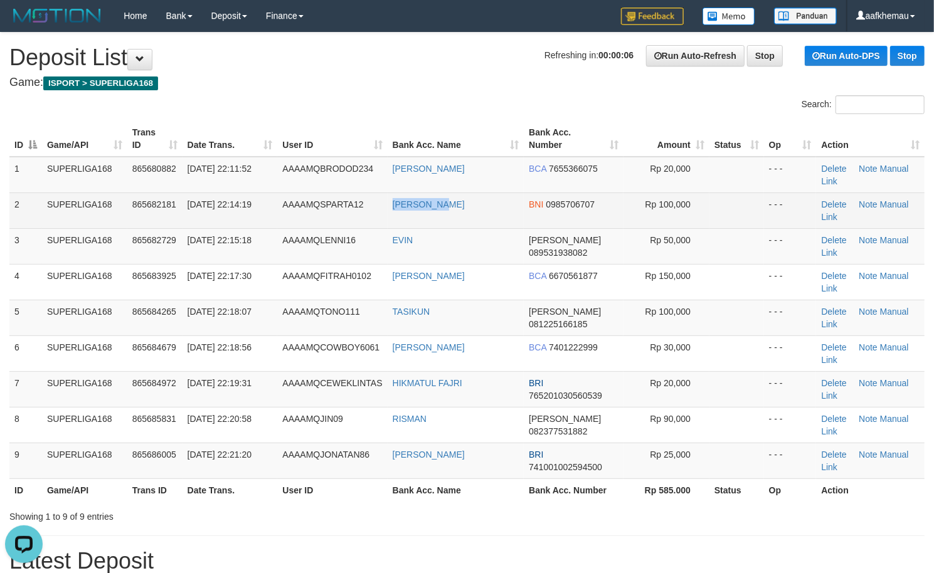
copy tr "[PERSON_NAME]"
drag, startPoint x: 465, startPoint y: 208, endPoint x: 382, endPoint y: 213, distance: 83.6
click at [382, 213] on tr "2 SUPERLIGA168 865682181 [DATE] 22:14:19 AAAAMQSPARTA12 [PERSON_NAME] BNI 09857…" at bounding box center [466, 211] width 915 height 36
